Goal: Transaction & Acquisition: Obtain resource

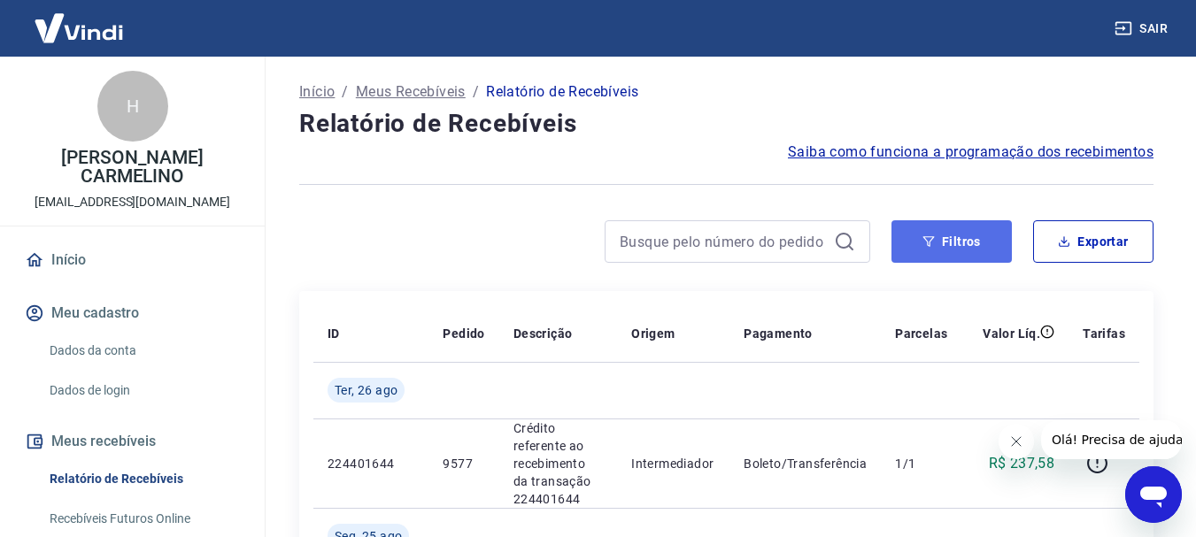
click at [958, 235] on button "Filtros" at bounding box center [951, 241] width 120 height 42
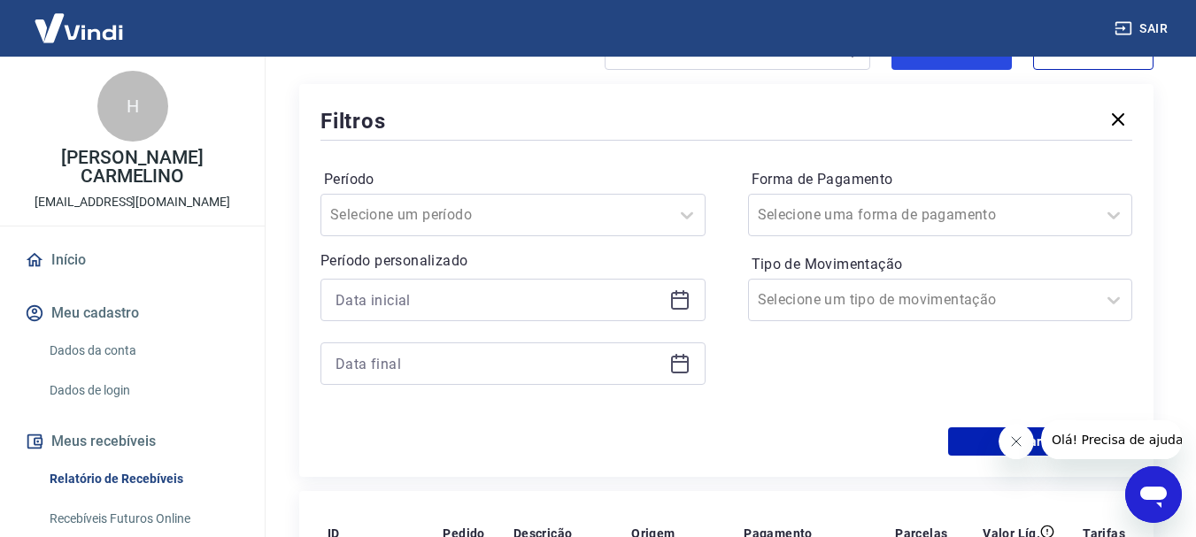
scroll to position [266, 0]
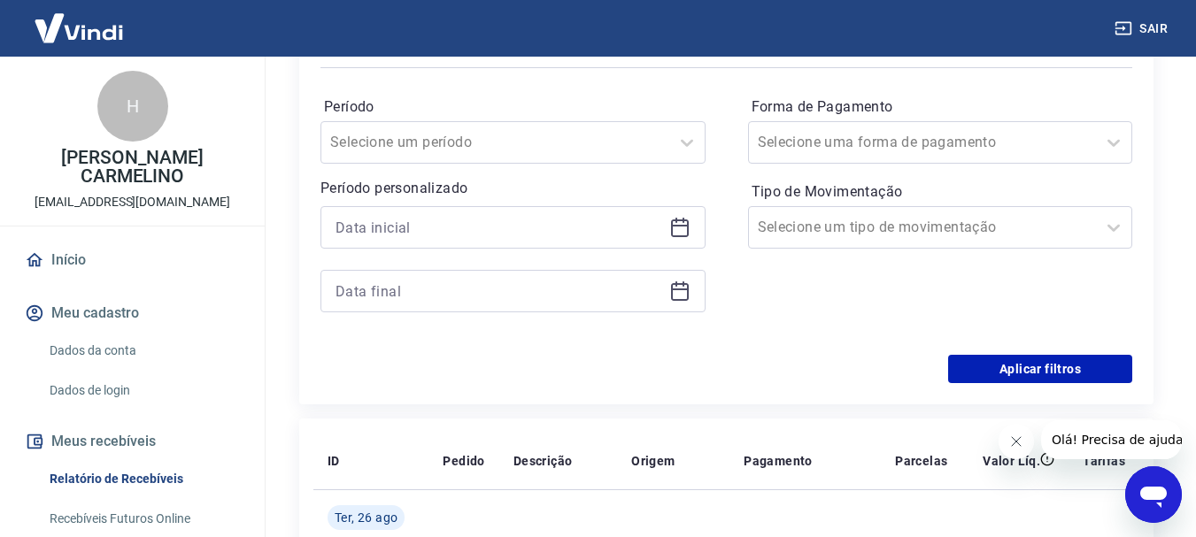
click at [678, 230] on icon at bounding box center [679, 227] width 21 height 21
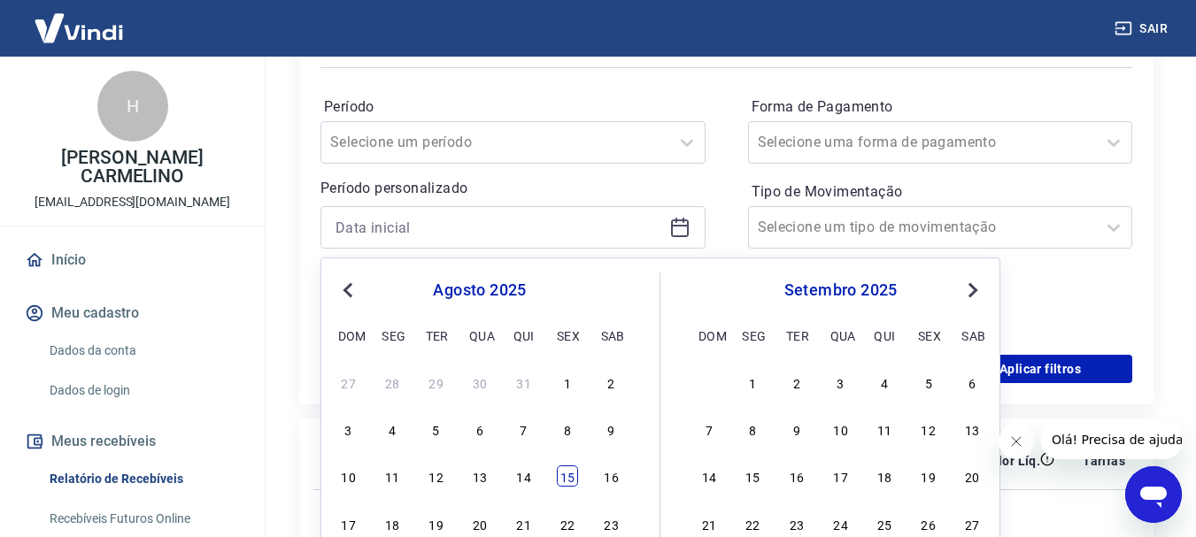
click at [569, 474] on div "15" at bounding box center [567, 476] width 21 height 21
type input "[DATE]"
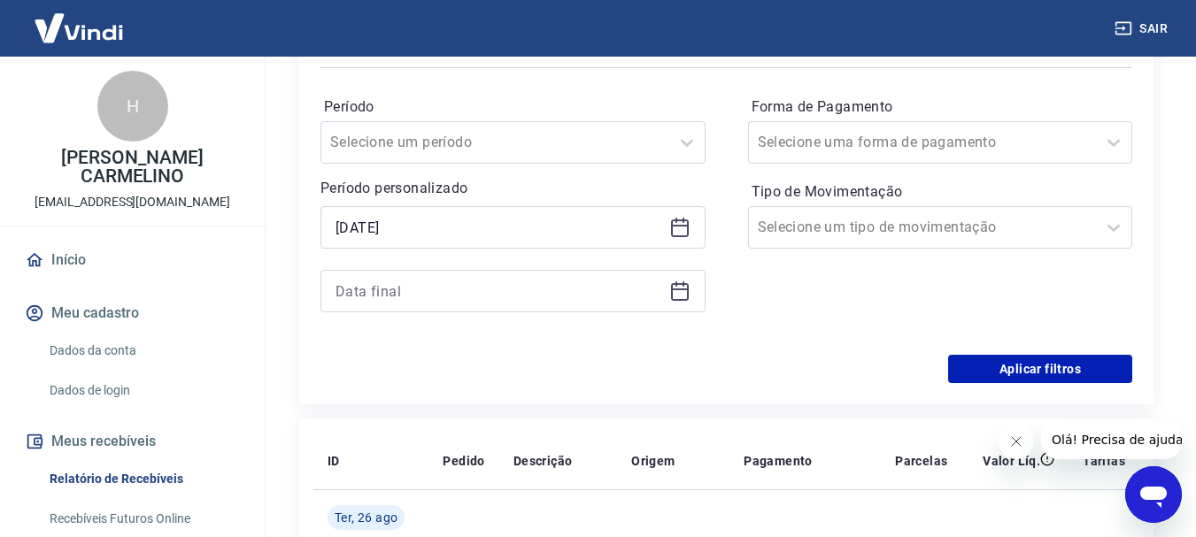
click at [671, 297] on icon at bounding box center [680, 292] width 18 height 18
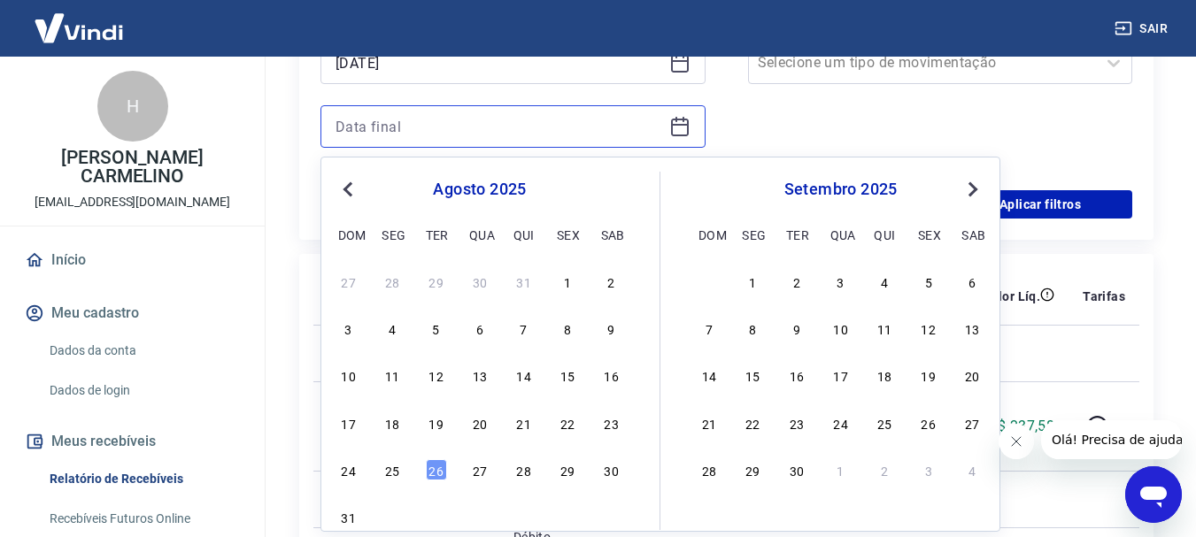
scroll to position [443, 0]
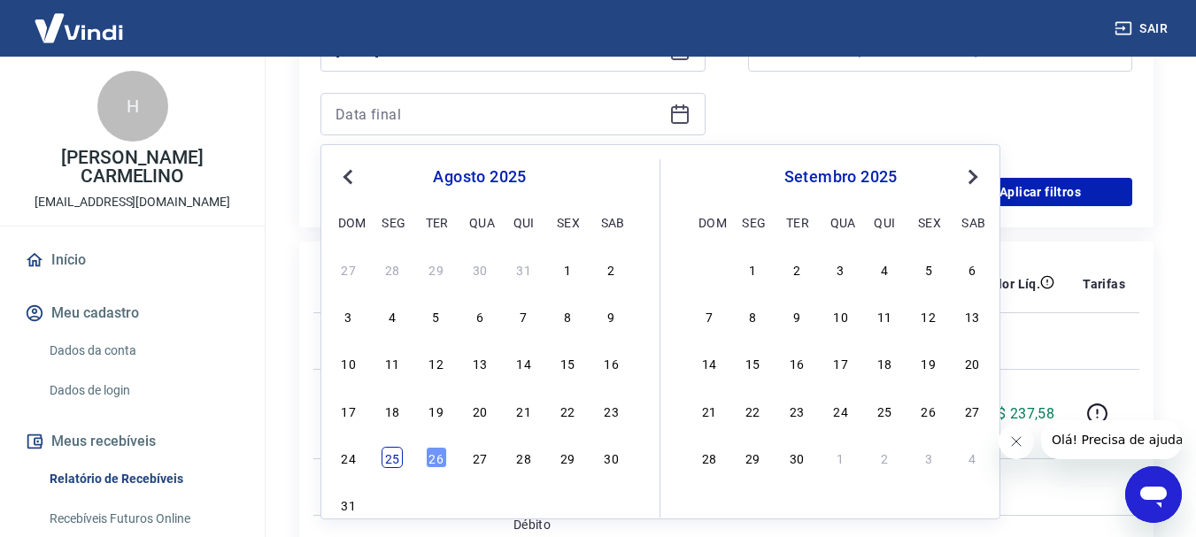
click at [395, 456] on div "25" at bounding box center [391, 457] width 21 height 21
type input "[DATE]"
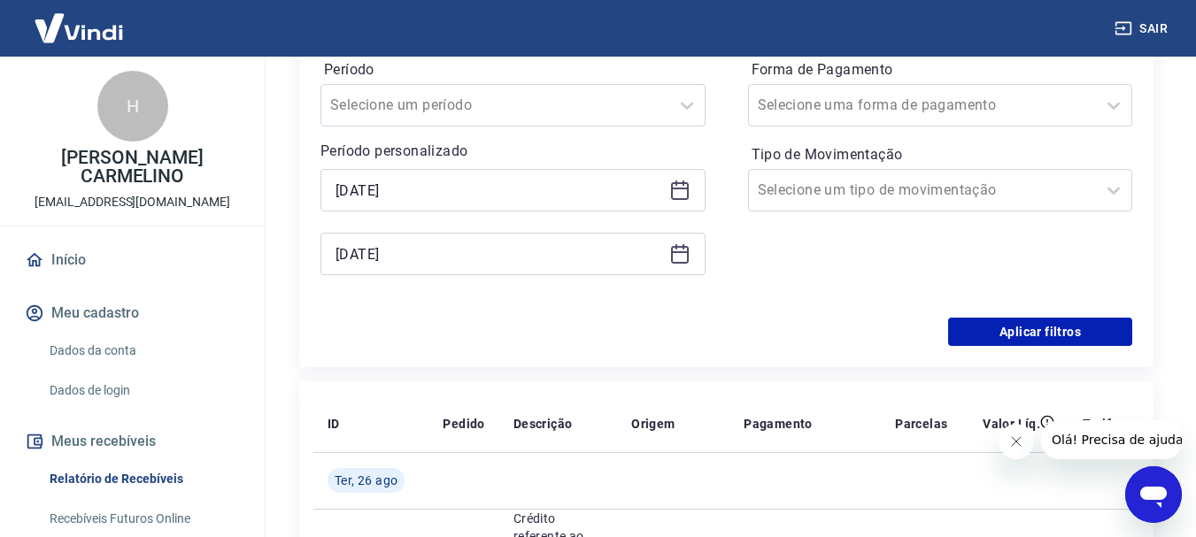
scroll to position [266, 0]
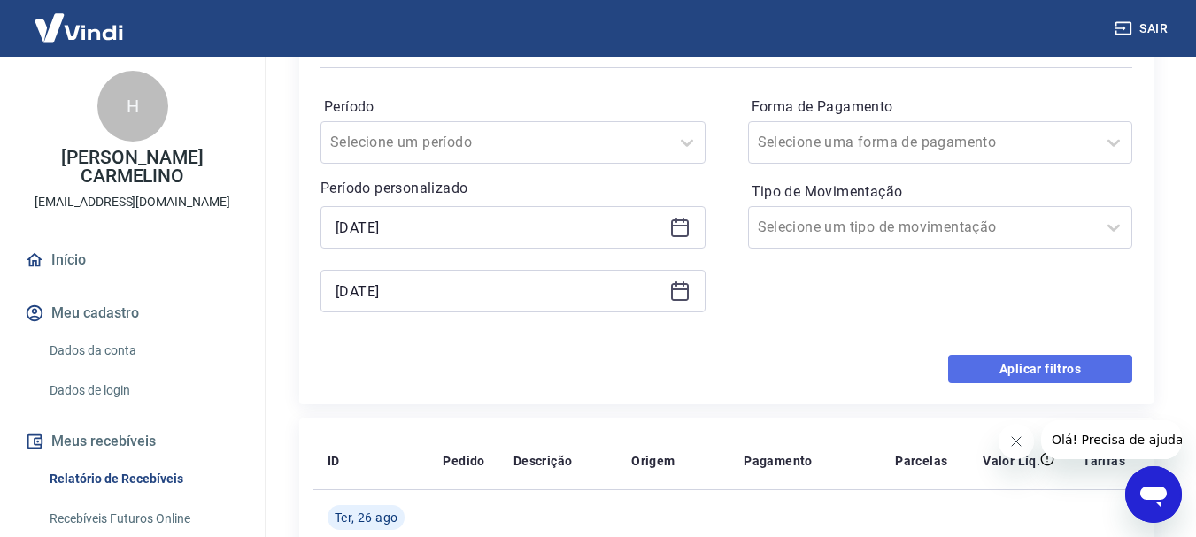
click at [993, 361] on button "Aplicar filtros" at bounding box center [1040, 369] width 184 height 28
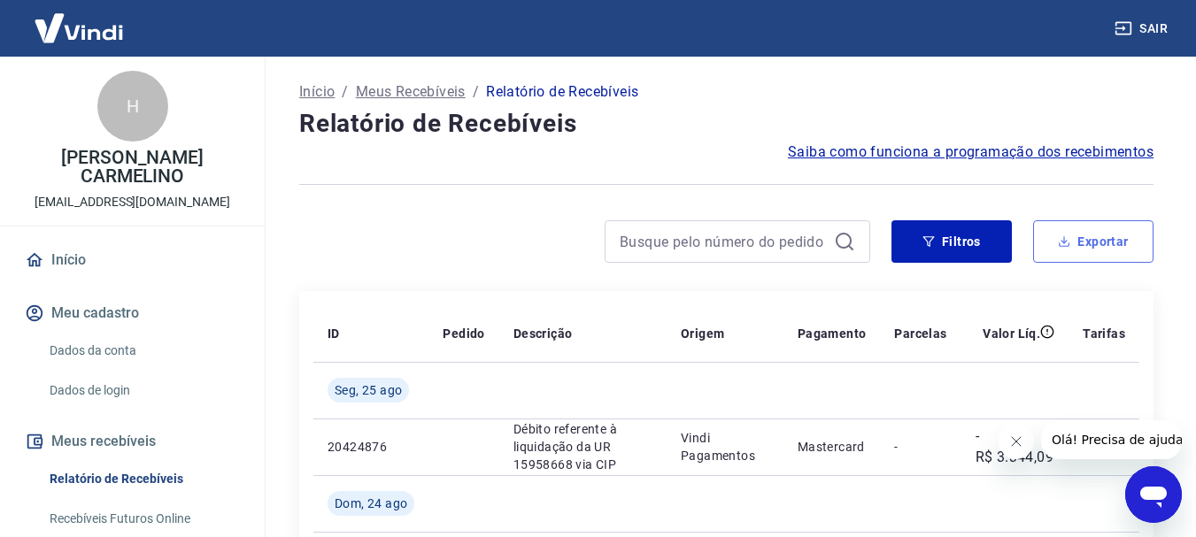
click at [1071, 247] on button "Exportar" at bounding box center [1093, 241] width 120 height 42
type input "[DATE]"
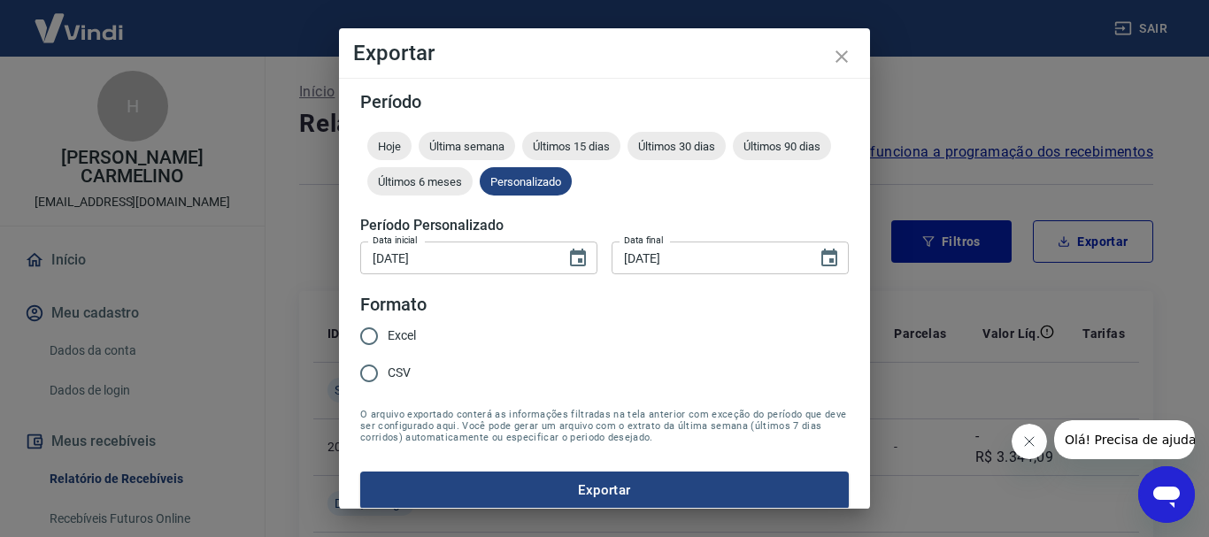
click at [396, 329] on span "Excel" at bounding box center [402, 336] width 28 height 19
click at [388, 329] on input "Excel" at bounding box center [369, 336] width 37 height 37
radio input "true"
click at [616, 487] on button "Exportar" at bounding box center [604, 490] width 489 height 37
